Goal: Register for event/course

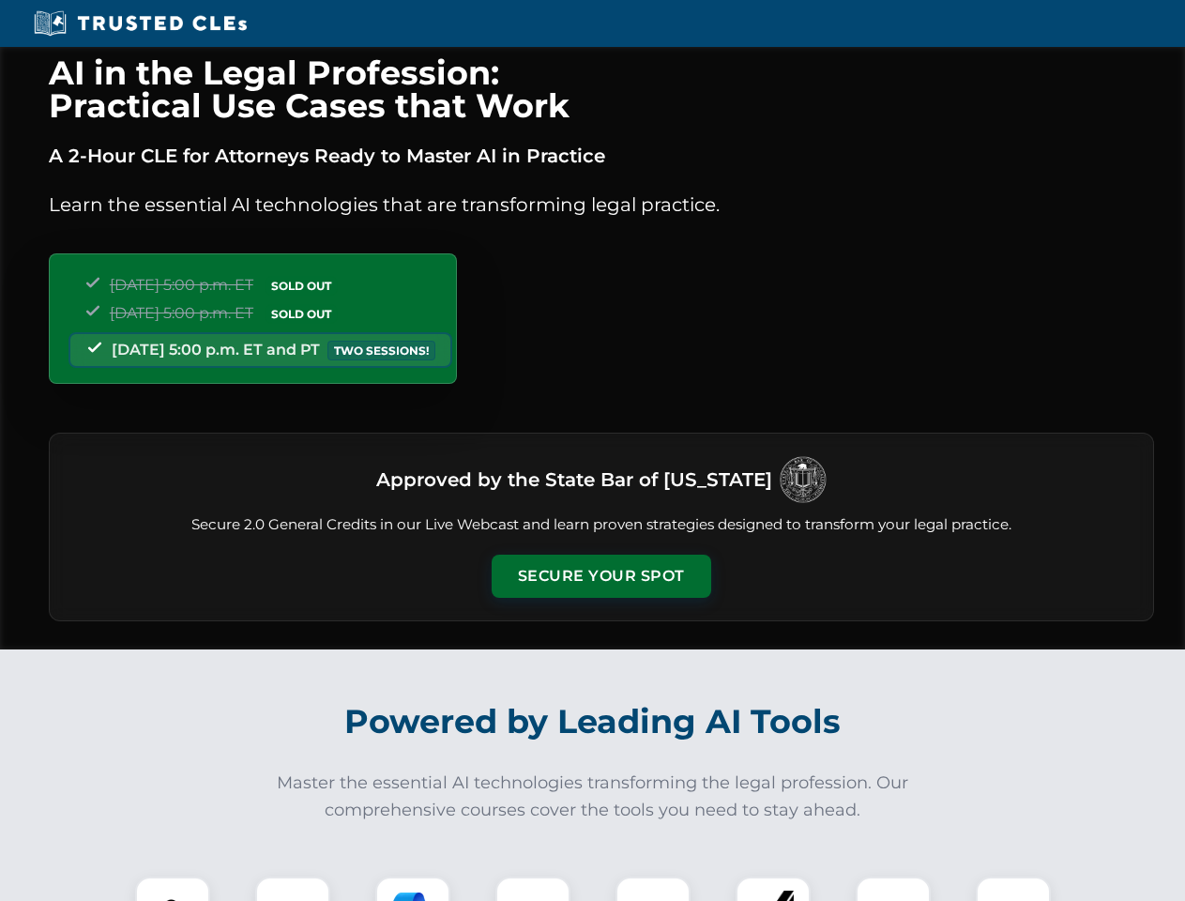
click at [601, 576] on button "Secure Your Spot" at bounding box center [602, 576] width 220 height 43
click at [173, 889] on img at bounding box center [172, 914] width 54 height 54
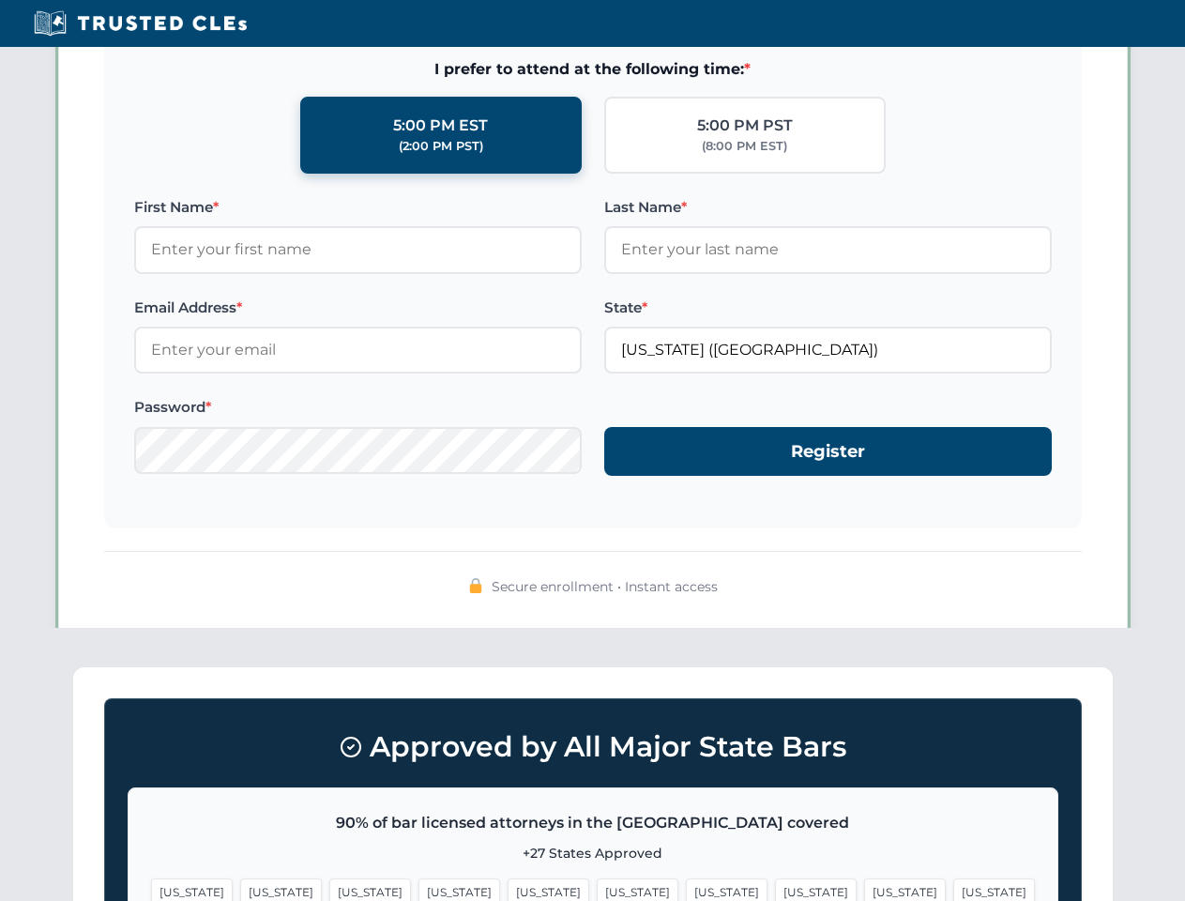
click at [686, 889] on span "[US_STATE]" at bounding box center [727, 892] width 82 height 27
click at [864, 889] on span "[US_STATE]" at bounding box center [905, 892] width 82 height 27
